Goal: Information Seeking & Learning: Learn about a topic

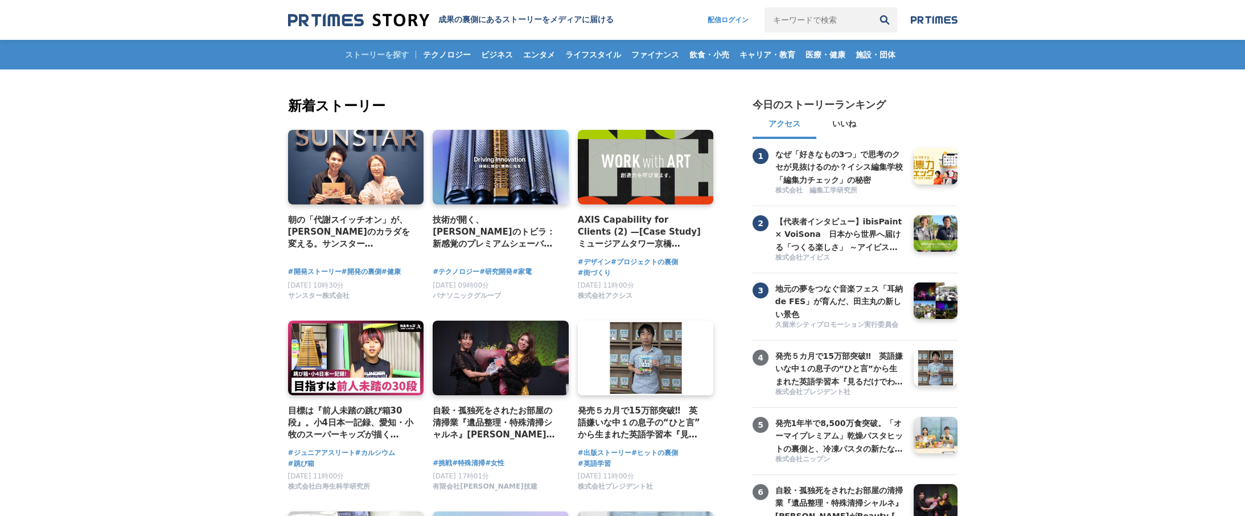
click at [827, 18] on input "キーワードで検索" at bounding box center [818, 19] width 108 height 25
type input "0"
type input "10 inc"
click at [872, 7] on button "検索" at bounding box center [884, 19] width 25 height 25
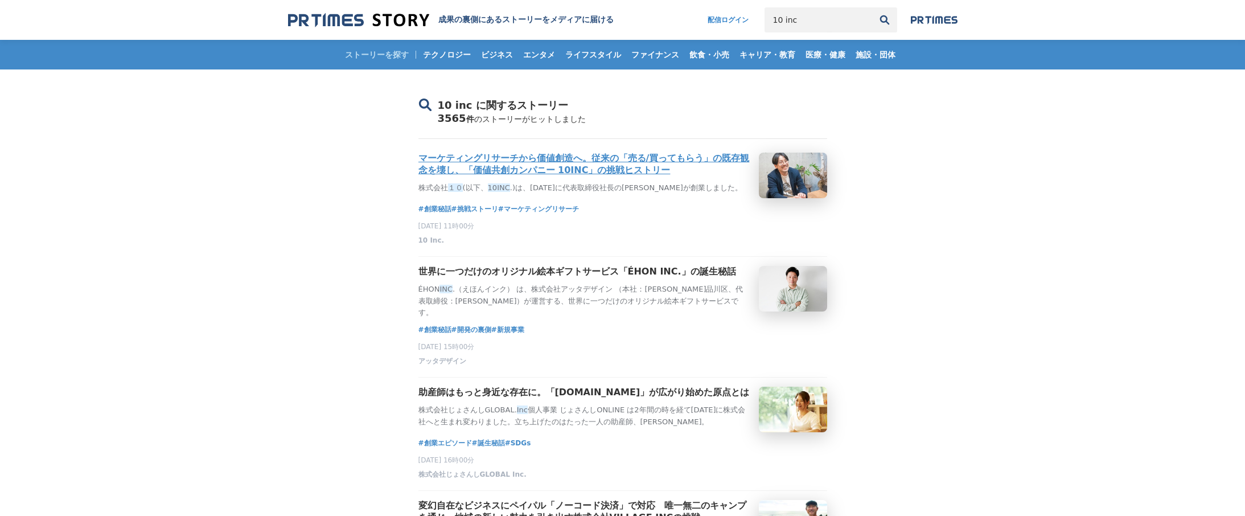
click at [553, 164] on h3 "マーケティングリサーチから価値創造へ。従来の「売る/買ってもらう」の既存観念を壊し、「価値共創カンパニー 10INC」の挑戦ヒストリー" at bounding box center [583, 165] width 331 height 24
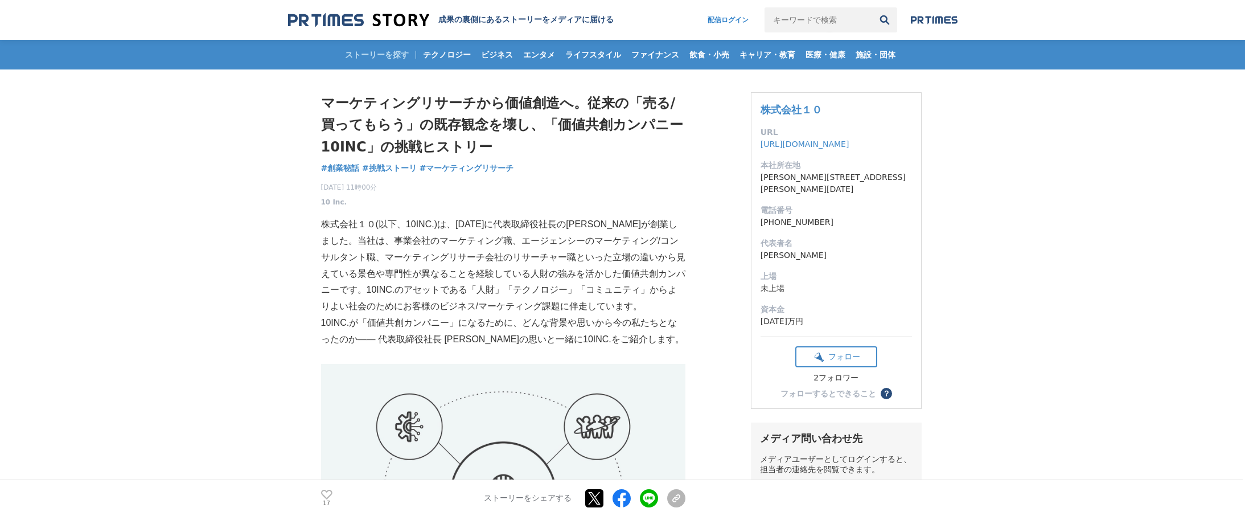
click at [445, 250] on p "株式会社１０(以下、10INC.)は、[DATE]に代表取締役社長の[PERSON_NAME]が創業しました。当社は、事業会社のマーケティング職、エージェンシ…" at bounding box center [503, 265] width 364 height 98
